Goal: Task Accomplishment & Management: Complete application form

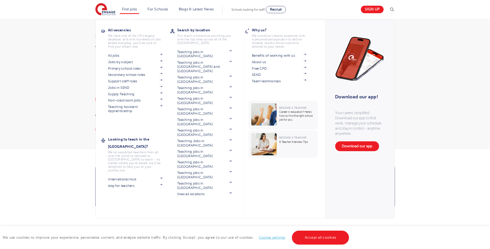
click at [131, 7] on li "Find jobs All vacancies We have one of the UK's largest database. and with hund…" at bounding box center [129, 9] width 19 height 9
click at [128, 87] on link "Jobs in SEND" at bounding box center [135, 88] width 54 height 4
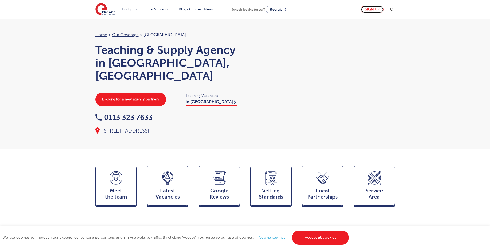
click at [377, 8] on link "Sign up" at bounding box center [372, 9] width 23 height 7
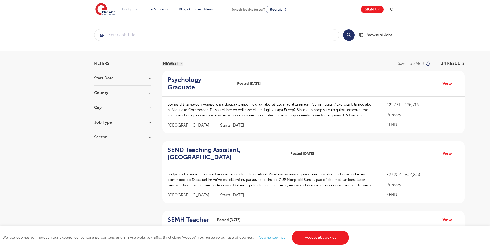
click at [131, 94] on h3 "County" at bounding box center [122, 93] width 57 height 4
click at [102, 103] on label "Leeds 16" at bounding box center [126, 107] width 49 height 14
click at [102, 103] on input "Leeds 16" at bounding box center [103, 102] width 3 height 3
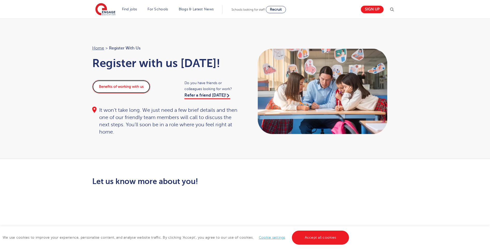
click at [120, 85] on link "Benefits of working with us" at bounding box center [121, 86] width 58 height 13
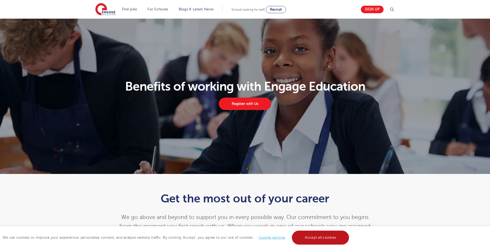
click at [315, 233] on link "Accept all cookies" at bounding box center [320, 237] width 57 height 14
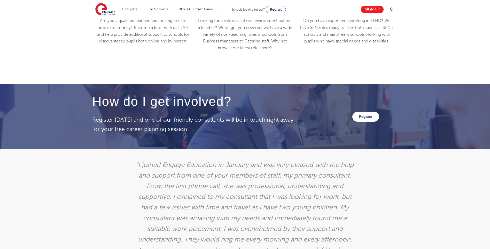
scroll to position [801, 0]
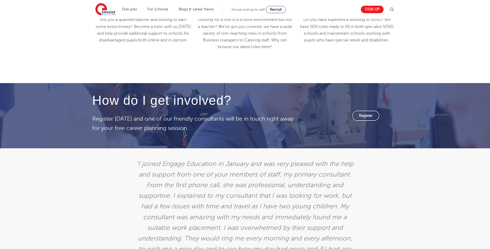
click at [373, 117] on link "Register" at bounding box center [366, 116] width 27 height 10
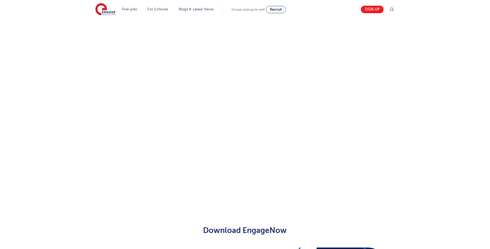
scroll to position [310, 0]
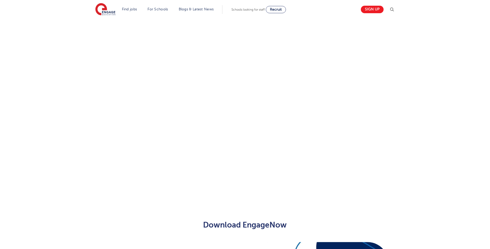
click at [301, 122] on div "Let us know more about you!" at bounding box center [245, 31] width 314 height 328
click at [319, 178] on div "Let us know more about you!" at bounding box center [245, 68] width 314 height 321
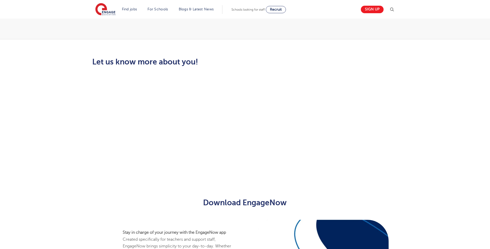
scroll to position [113, 0]
